Goal: Information Seeking & Learning: Find specific page/section

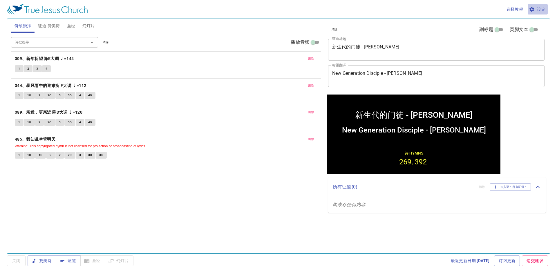
click at [538, 10] on span "设定" at bounding box center [537, 9] width 15 height 7
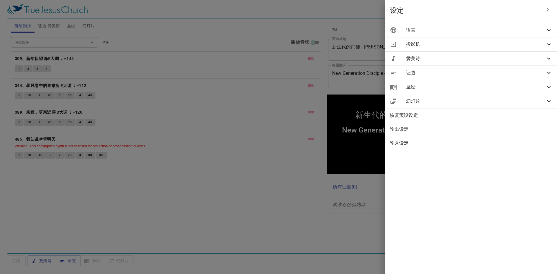
click at [474, 34] on div "语言" at bounding box center [471, 30] width 172 height 14
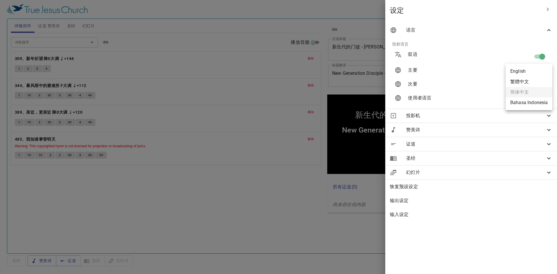
click at [532, 68] on body "选择教程 设定 诗颂崇拜 证道 赞美诗 圣经 幻灯片 诗歌搜寻 诗歌搜寻 清除 播放音频 删除 309、新年祈望 降E大调 ♩=144 1 2 3 4 删除 …" at bounding box center [278, 137] width 557 height 274
click at [526, 104] on li "Bahasa Indonesia" at bounding box center [528, 102] width 47 height 10
type input "id"
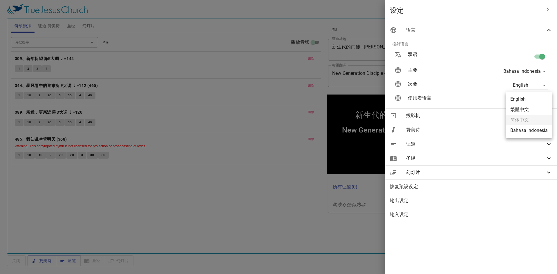
click at [528, 99] on body "选择教程 设定 诗颂崇拜 证道 赞美诗 圣经 幻灯片 诗歌搜寻 诗歌搜寻 清除 播放音频 删除 309、新年祈望 降E大调 ♩=144 1 2 3 4 删除 …" at bounding box center [278, 137] width 557 height 274
click at [528, 131] on li "Bahasa Indonesia" at bounding box center [528, 130] width 47 height 10
type input "id"
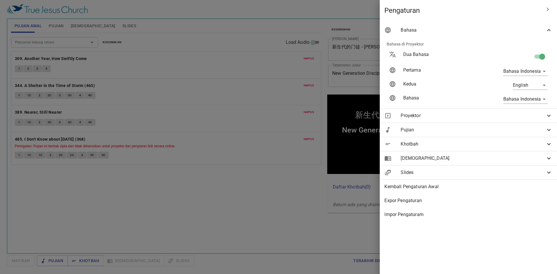
click at [222, 211] on div at bounding box center [278, 137] width 557 height 274
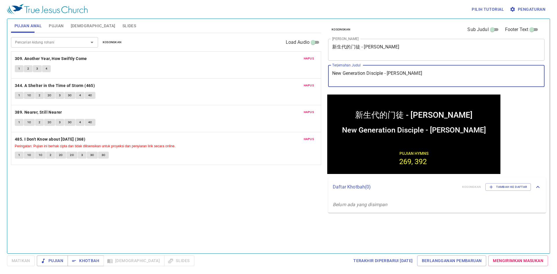
click at [410, 82] on div "New Generation Disciple - Timothy x Terjemahan Judul" at bounding box center [436, 76] width 216 height 22
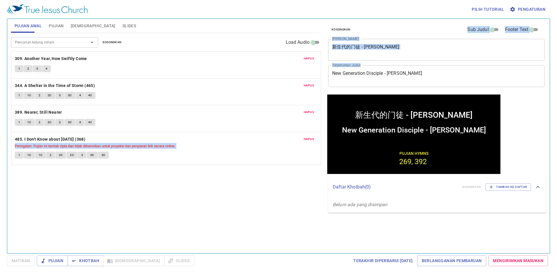
drag, startPoint x: 394, startPoint y: 82, endPoint x: 297, endPoint y: 84, distance: 97.1
click at [285, 84] on div "Pujian Awal Pujian Alkitab Slides Pencarian kidung rohani Pencarian kidung roha…" at bounding box center [278, 134] width 539 height 235
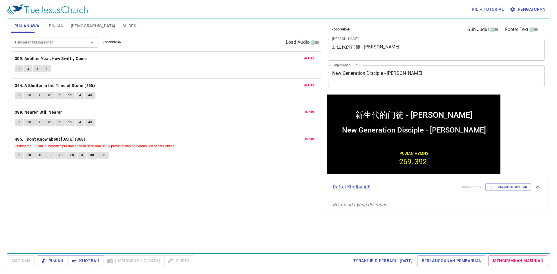
click at [406, 77] on textarea "New Generation Disciple - Timothy" at bounding box center [436, 75] width 208 height 11
click at [410, 68] on div "New Generation Disciple - Timothy x Terjemahan Judul" at bounding box center [436, 76] width 216 height 22
drag, startPoint x: 409, startPoint y: 68, endPoint x: 368, endPoint y: 71, distance: 41.2
click at [368, 71] on div "New Generation Disciple - Timothy x Terjemahan Judul" at bounding box center [436, 76] width 216 height 22
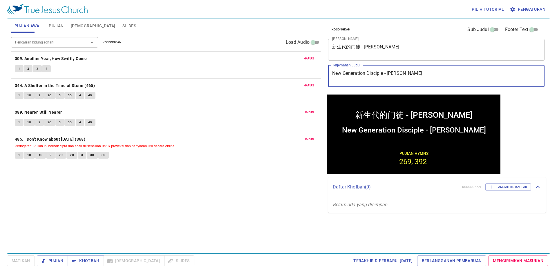
click at [398, 71] on textarea "New Generation Disciple - Timothy" at bounding box center [436, 75] width 208 height 11
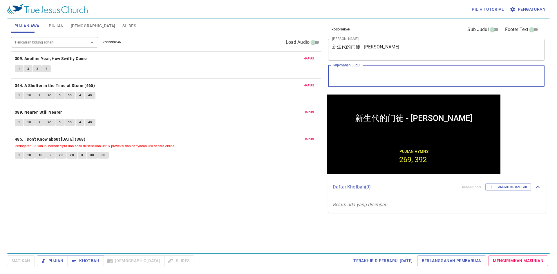
click at [432, 52] on textarea "新生代的门徒 - 提摩太" at bounding box center [436, 49] width 208 height 11
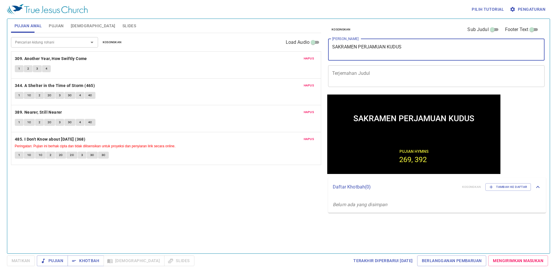
type textarea "SAKRAMEN PERJAMUAN KUDUS"
click at [306, 60] on span "Hapus" at bounding box center [309, 58] width 10 height 5
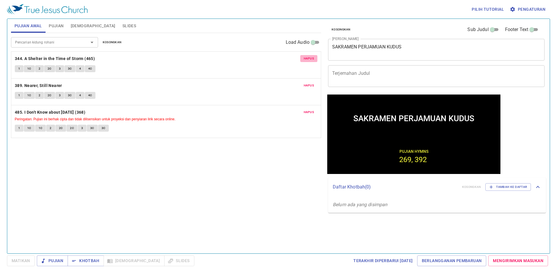
click at [306, 60] on span "Hapus" at bounding box center [309, 58] width 10 height 5
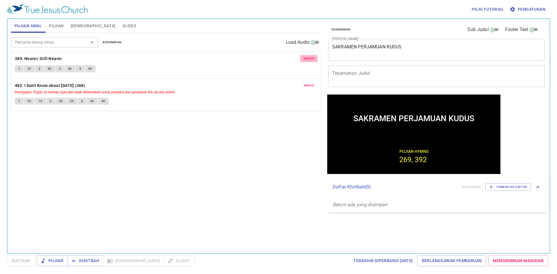
click at [306, 60] on span "Hapus" at bounding box center [309, 58] width 10 height 5
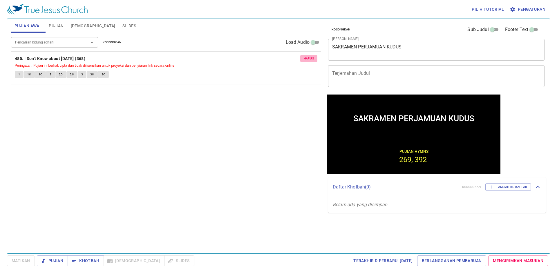
click at [306, 60] on span "Hapus" at bounding box center [309, 58] width 10 height 5
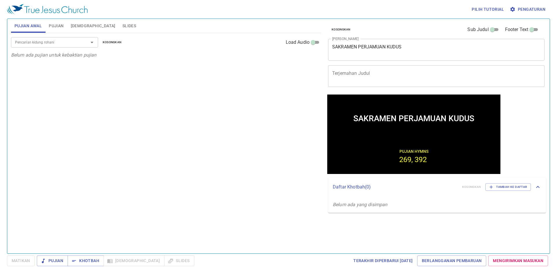
click at [58, 26] on span "Pujian" at bounding box center [56, 25] width 15 height 7
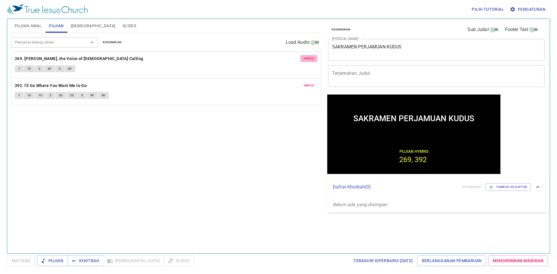
click at [311, 61] on span "Hapus" at bounding box center [309, 58] width 10 height 5
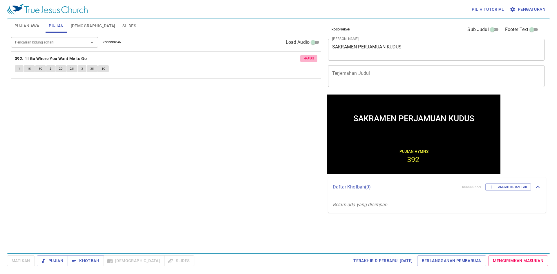
click at [311, 61] on span "Hapus" at bounding box center [309, 58] width 10 height 5
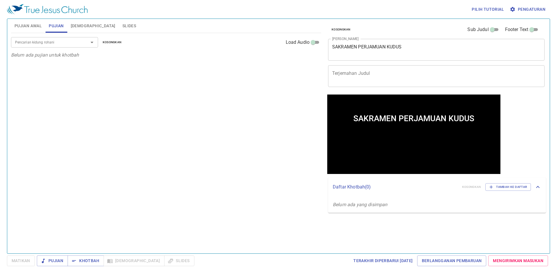
click at [86, 44] on div at bounding box center [87, 42] width 15 height 8
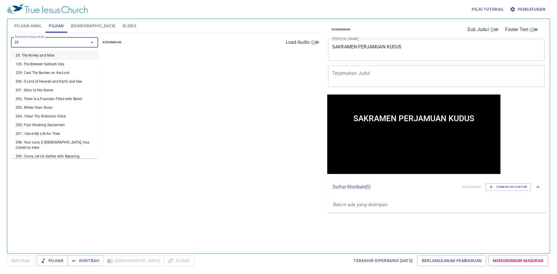
type input "296"
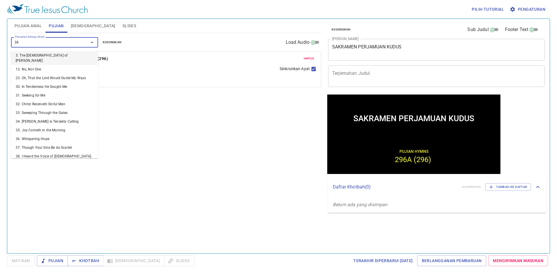
type input "389"
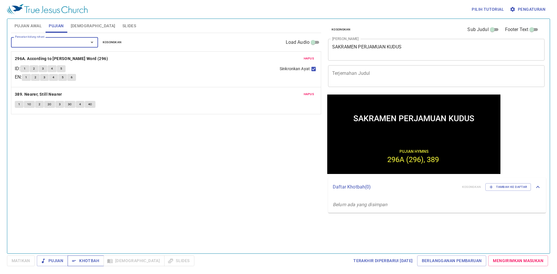
click at [89, 260] on span "Khotbah" at bounding box center [85, 260] width 27 height 7
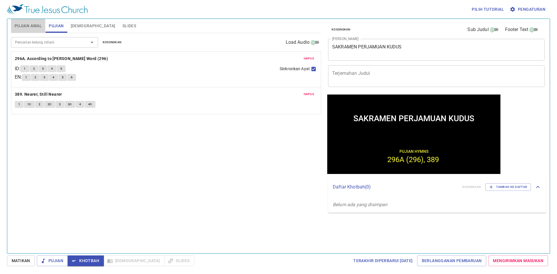
click at [23, 27] on span "Pujian Awal" at bounding box center [27, 25] width 27 height 7
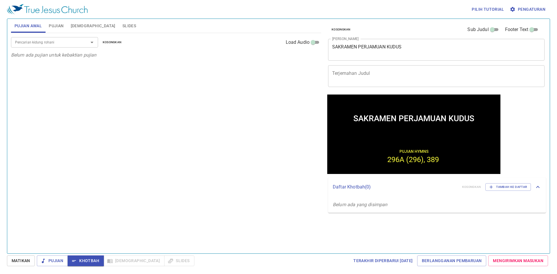
click at [66, 46] on div "Pencarian kidung rohani" at bounding box center [54, 42] width 87 height 10
type input "89"
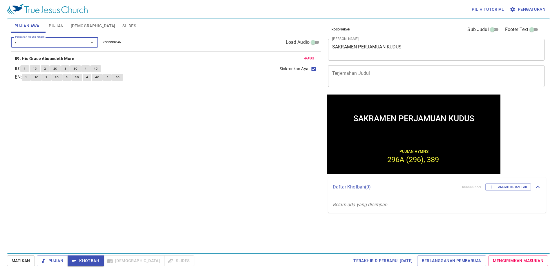
type input "76"
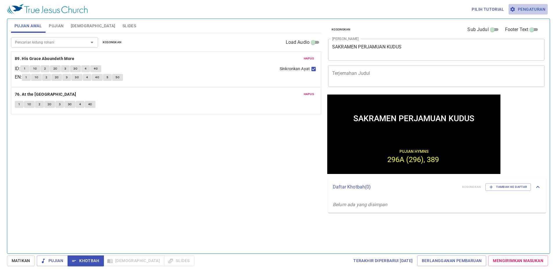
click at [521, 7] on span "Pengaturan" at bounding box center [528, 9] width 34 height 7
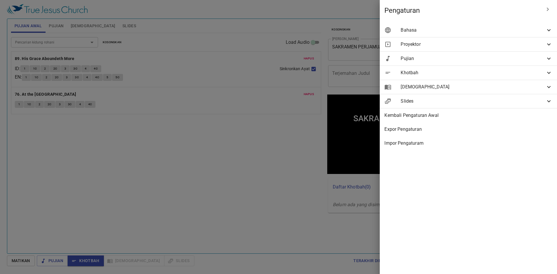
click at [453, 64] on div "Pujian" at bounding box center [467, 59] width 177 height 14
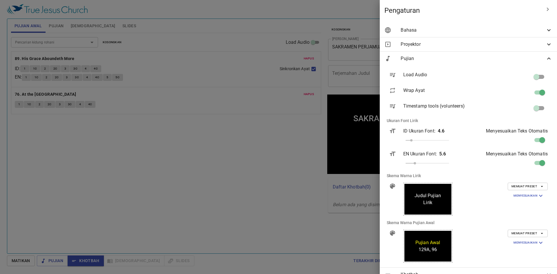
click at [457, 36] on div "Bahasa" at bounding box center [467, 30] width 177 height 14
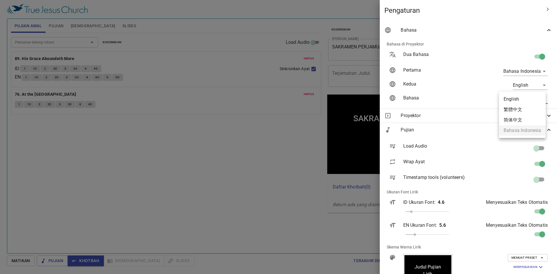
click at [514, 101] on body "Pilih tutorial Pengaturan Pujian Awal Pujian Alkitab Slides Pencarian kidung ro…" at bounding box center [278, 137] width 557 height 274
click at [511, 98] on li "English" at bounding box center [522, 99] width 47 height 10
type input "en"
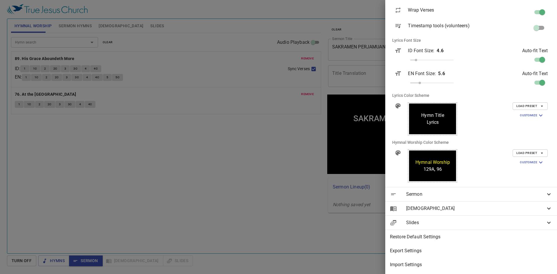
scroll to position [156, 0]
drag, startPoint x: 203, startPoint y: 175, endPoint x: 204, endPoint y: 180, distance: 5.2
click at [202, 175] on div at bounding box center [278, 137] width 557 height 274
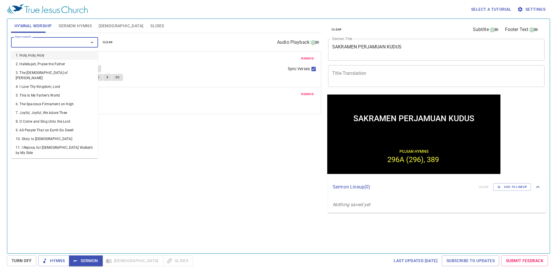
click at [46, 44] on input "Hymn search" at bounding box center [46, 42] width 66 height 7
type input "98"
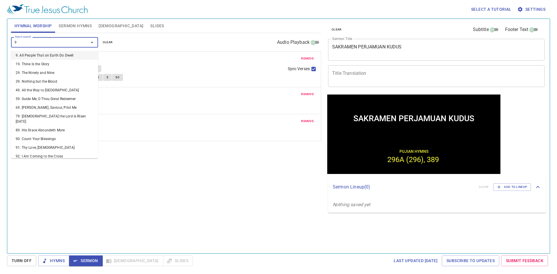
type input "99"
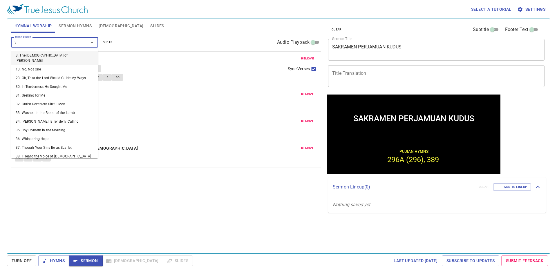
type input "39"
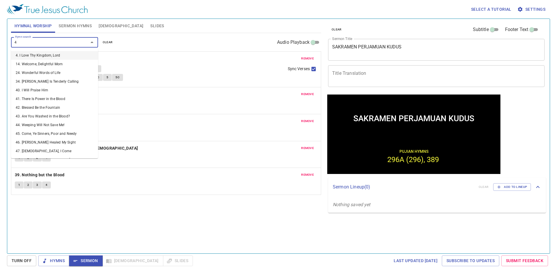
type input "44"
type input "48"
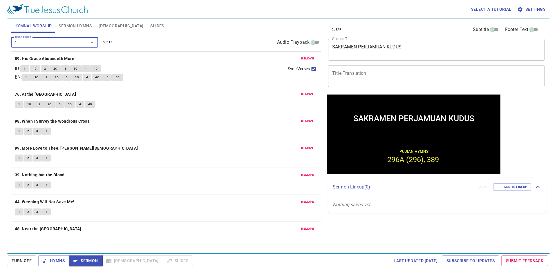
type input "49"
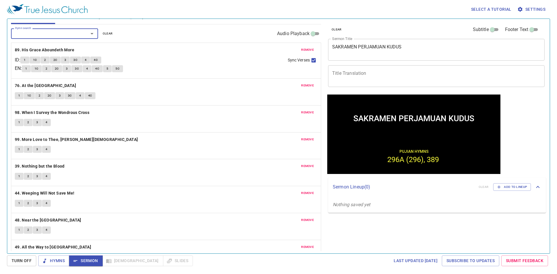
scroll to position [0, 0]
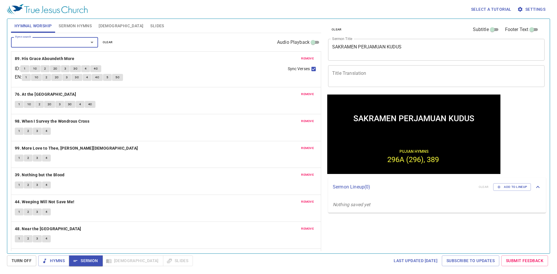
click at [43, 42] on input "Hymn search" at bounding box center [46, 42] width 66 height 7
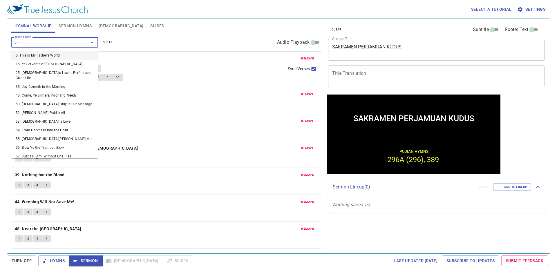
type input "52"
type input "57"
type input "70"
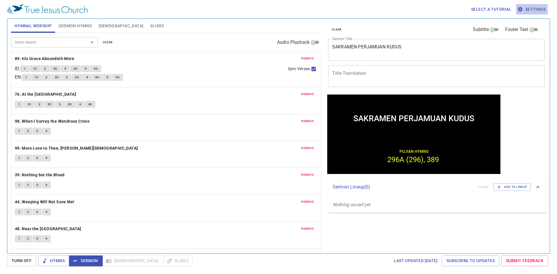
click at [523, 9] on span "Settings" at bounding box center [531, 9] width 27 height 7
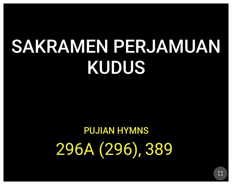
click at [220, 177] on icon "button" at bounding box center [220, 173] width 7 height 7
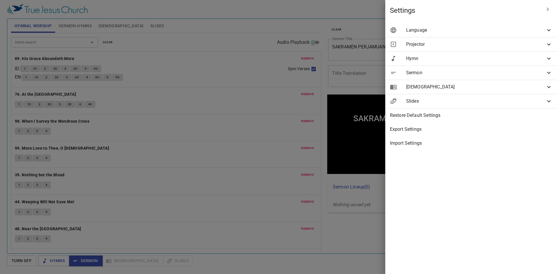
click at [464, 48] on span "Projector" at bounding box center [475, 44] width 139 height 7
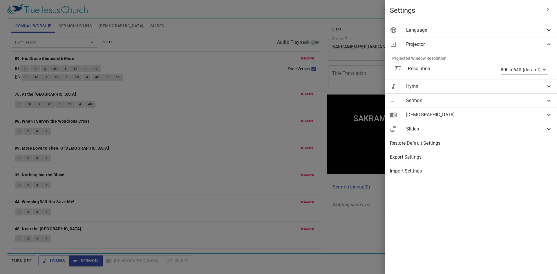
click at [453, 31] on span "Language" at bounding box center [475, 30] width 139 height 7
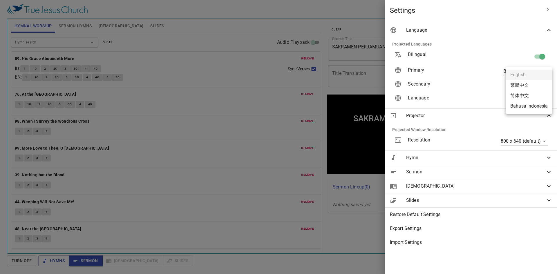
click at [523, 87] on body "Select a tutorial Settings Hymnal Worship Sermon Hymns Bible Slides Hymn search…" at bounding box center [278, 137] width 557 height 274
click at [471, 56] on div at bounding box center [278, 137] width 557 height 274
click at [452, 157] on span "Hymn" at bounding box center [475, 157] width 139 height 7
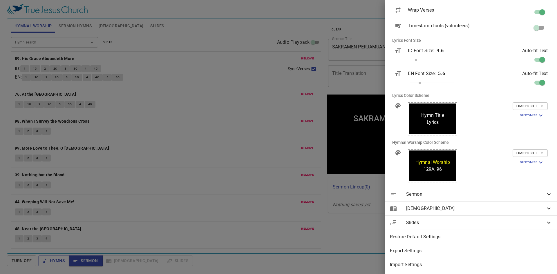
scroll to position [184, 0]
click at [433, 219] on span "Slides" at bounding box center [475, 222] width 139 height 7
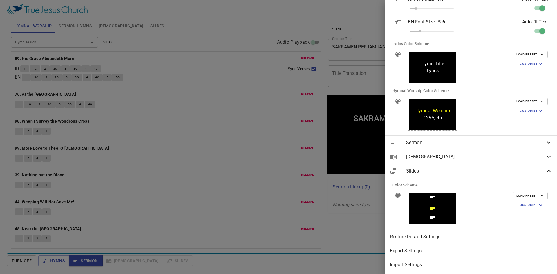
scroll to position [235, 0]
click at [269, 13] on div at bounding box center [278, 137] width 557 height 274
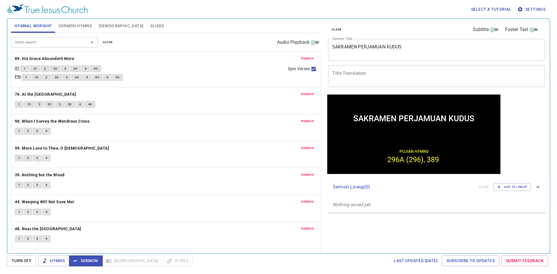
click at [150, 27] on span "Slides" at bounding box center [157, 25] width 14 height 7
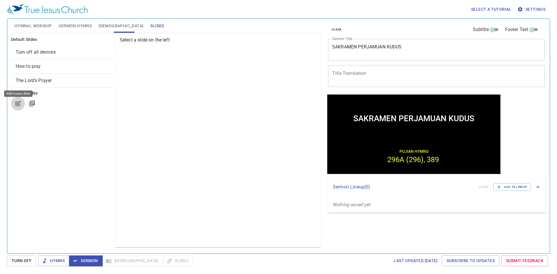
click at [16, 100] on icon "button" at bounding box center [17, 103] width 7 height 7
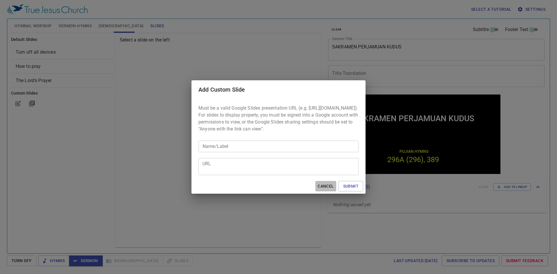
click at [320, 190] on span "Cancel" at bounding box center [325, 186] width 16 height 7
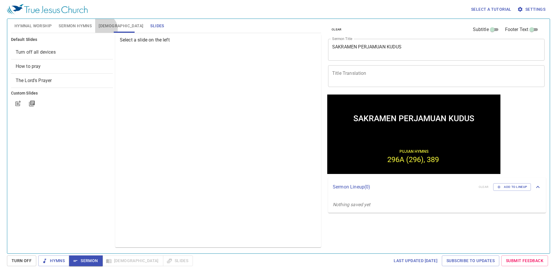
click at [103, 29] on span "[DEMOGRAPHIC_DATA]" at bounding box center [121, 25] width 45 height 7
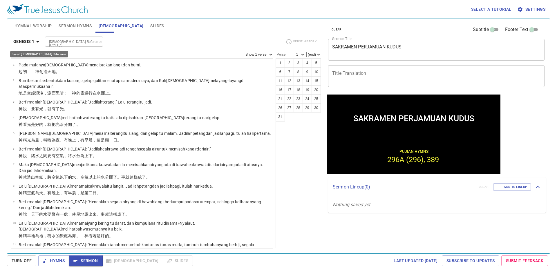
click at [29, 40] on b "Genesis 1" at bounding box center [23, 41] width 21 height 7
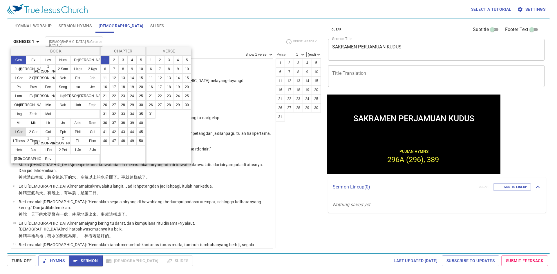
click at [24, 133] on button "1 Cor" at bounding box center [18, 131] width 15 height 9
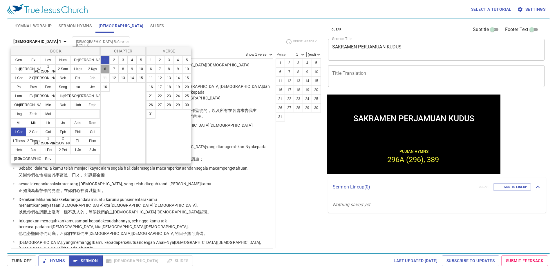
click at [106, 70] on button "6" at bounding box center [104, 68] width 9 height 9
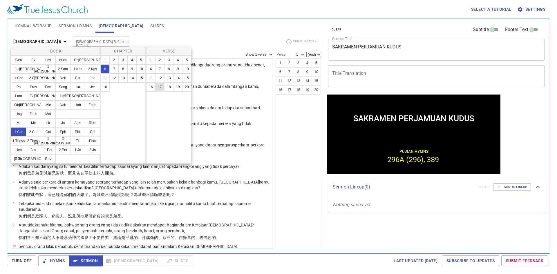
click at [160, 88] on button "17" at bounding box center [159, 86] width 9 height 9
select select "17"
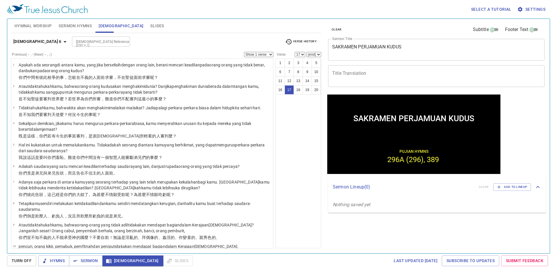
scroll to position [209, 0]
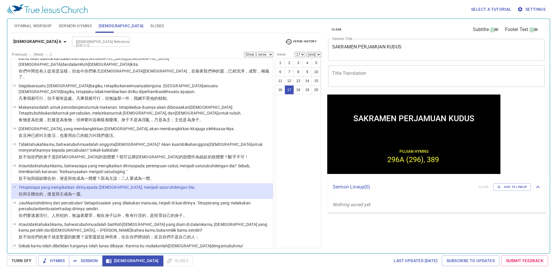
click at [107, 191] on p "但 與主 聯合 的，便是 與主成為一 靈 。" at bounding box center [107, 194] width 177 height 6
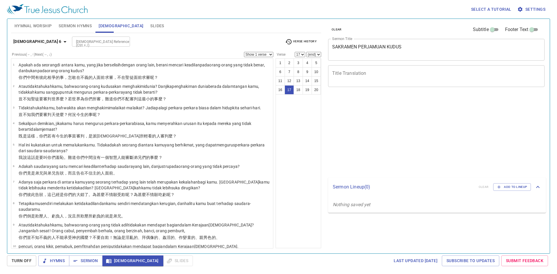
select select "17"
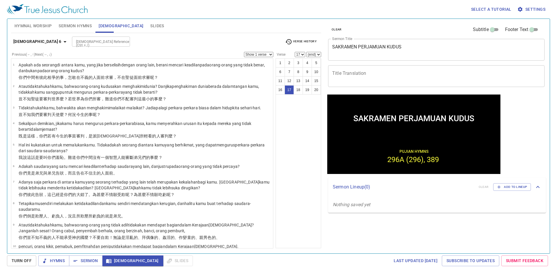
scroll to position [209, 0]
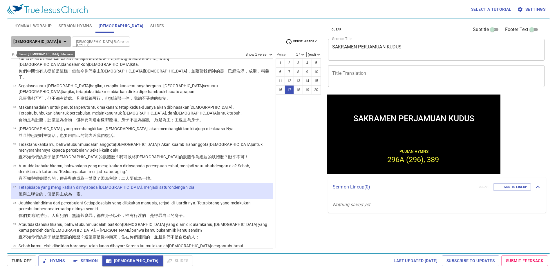
click at [44, 40] on b "1 Corinthians 6" at bounding box center [37, 41] width 48 height 7
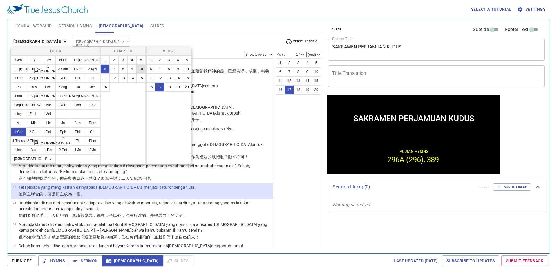
click at [137, 68] on button "10" at bounding box center [140, 68] width 9 height 9
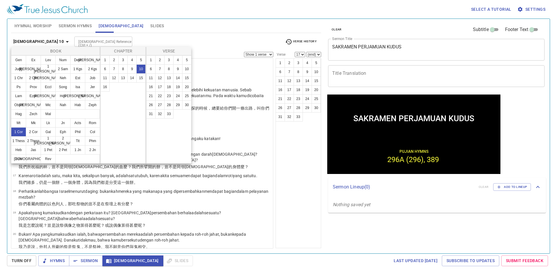
scroll to position [0, 0]
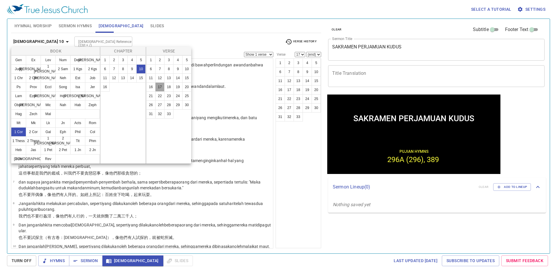
click at [159, 86] on button "17" at bounding box center [159, 86] width 9 height 9
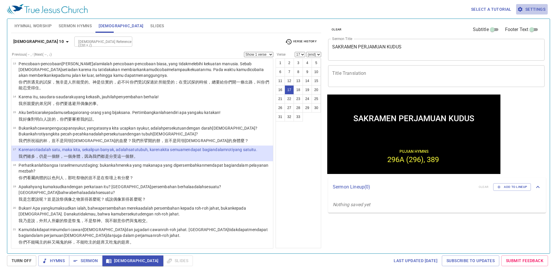
click at [534, 9] on span "Settings" at bounding box center [531, 9] width 27 height 7
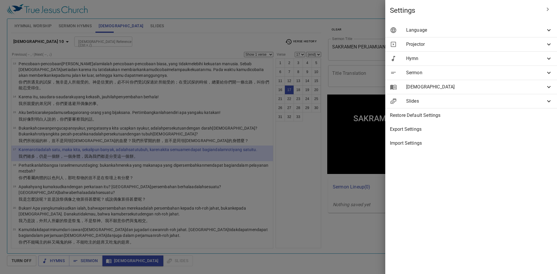
click at [442, 89] on span "[DEMOGRAPHIC_DATA]" at bounding box center [475, 86] width 139 height 7
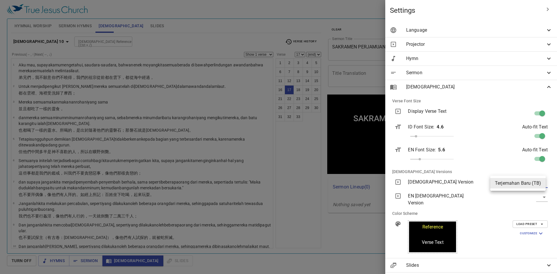
scroll to position [235, 0]
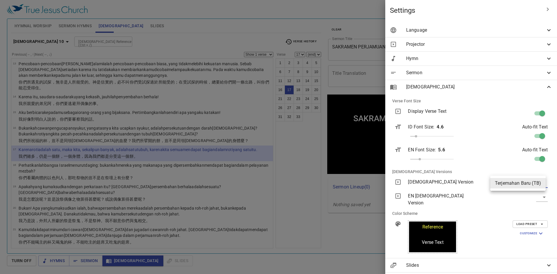
click at [403, 170] on div at bounding box center [278, 137] width 557 height 274
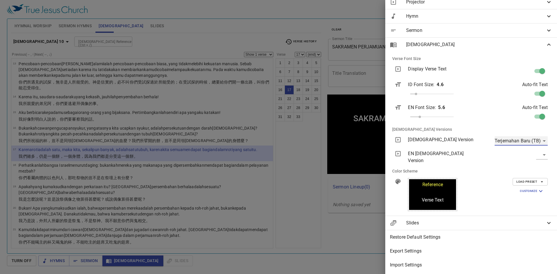
scroll to position [0, 0]
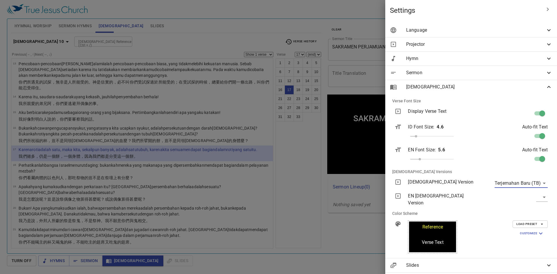
click at [456, 41] on span "Projector" at bounding box center [475, 44] width 139 height 7
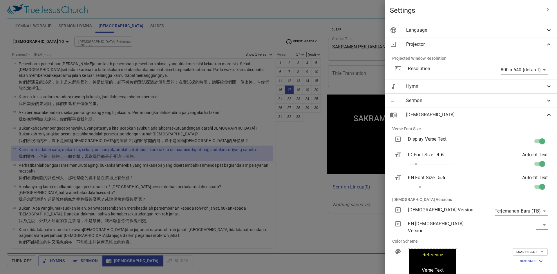
click at [456, 31] on span "Language" at bounding box center [475, 30] width 139 height 7
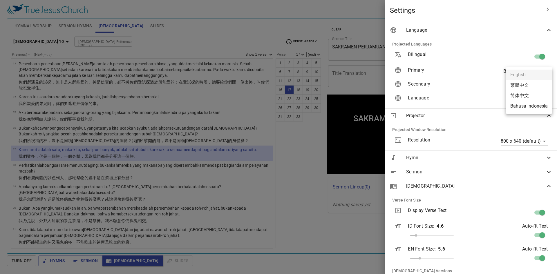
click at [516, 88] on body "Select a tutorial Settings Hymnal Worship Sermon Hymns [DEMOGRAPHIC_DATA] Slide…" at bounding box center [278, 137] width 557 height 274
click at [459, 16] on div at bounding box center [278, 137] width 557 height 274
click at [544, 10] on icon "button" at bounding box center [547, 9] width 7 height 7
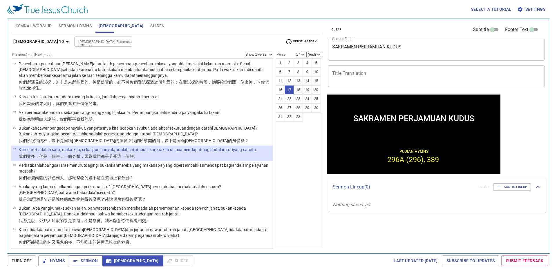
click at [94, 263] on span "Sermon" at bounding box center [86, 260] width 24 height 7
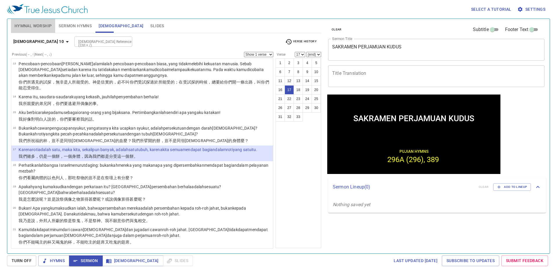
click at [28, 26] on span "Hymnal Worship" at bounding box center [32, 25] width 37 height 7
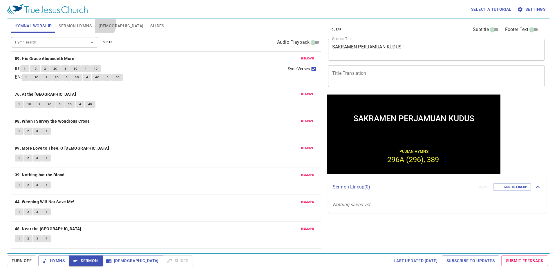
click at [100, 24] on span "[DEMOGRAPHIC_DATA]" at bounding box center [121, 25] width 45 height 7
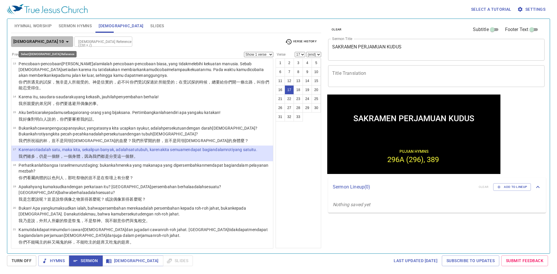
click at [64, 42] on icon "button" at bounding box center [67, 41] width 7 height 7
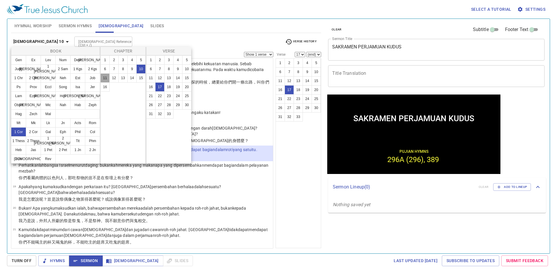
click at [106, 79] on button "11" at bounding box center [104, 77] width 9 height 9
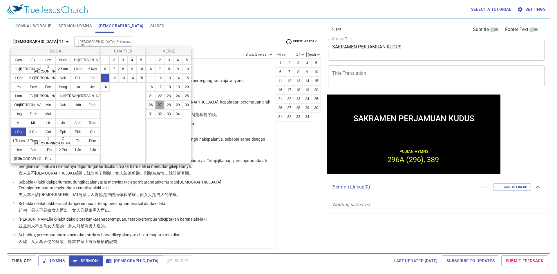
click at [162, 105] on button "27" at bounding box center [159, 104] width 9 height 9
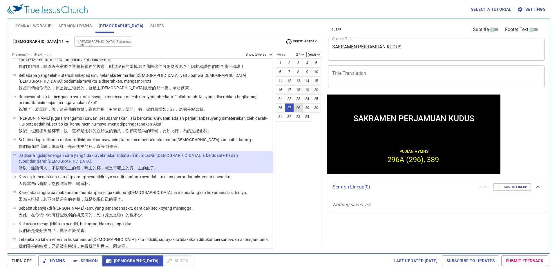
click at [298, 108] on button "28" at bounding box center [297, 107] width 9 height 9
select select "28"
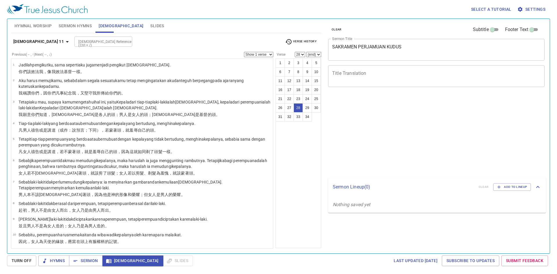
select select "28"
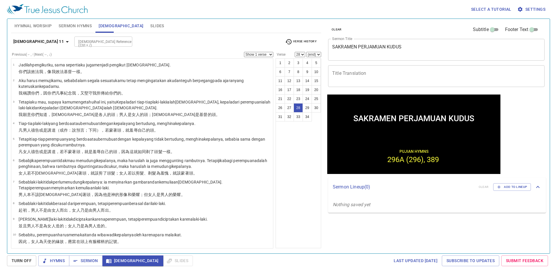
scroll to position [404, 0]
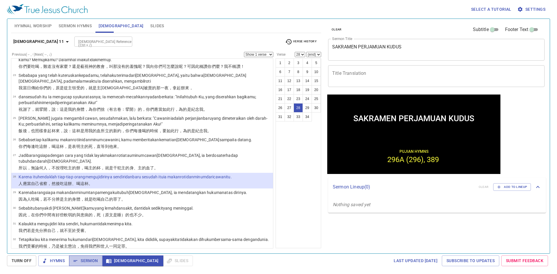
click at [83, 262] on span "Sermon" at bounding box center [86, 260] width 24 height 7
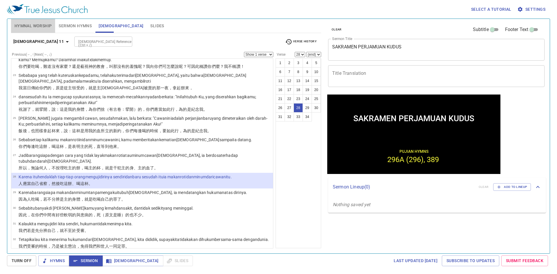
click at [33, 24] on span "Hymnal Worship" at bounding box center [32, 25] width 37 height 7
